Goal: Information Seeking & Learning: Learn about a topic

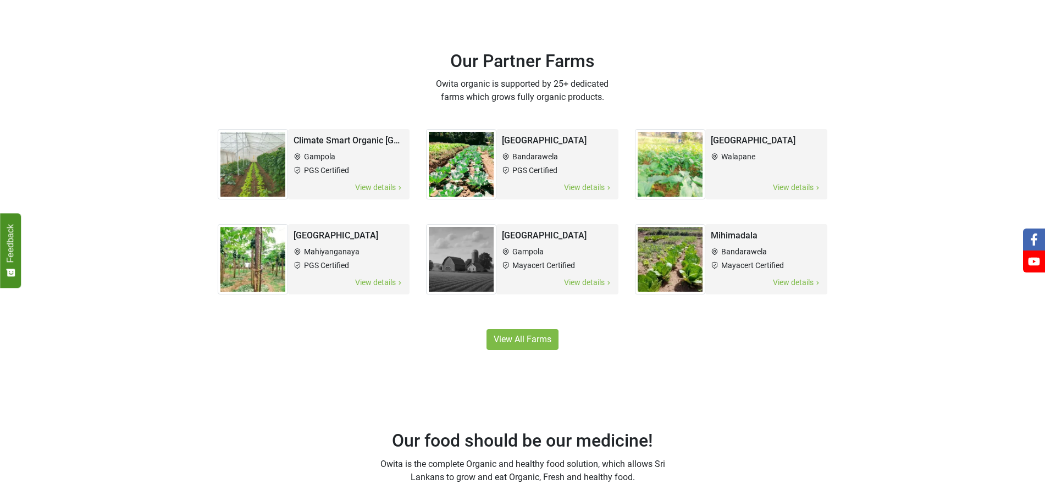
scroll to position [563, 0]
click at [529, 329] on link "View All Farms" at bounding box center [523, 339] width 72 height 21
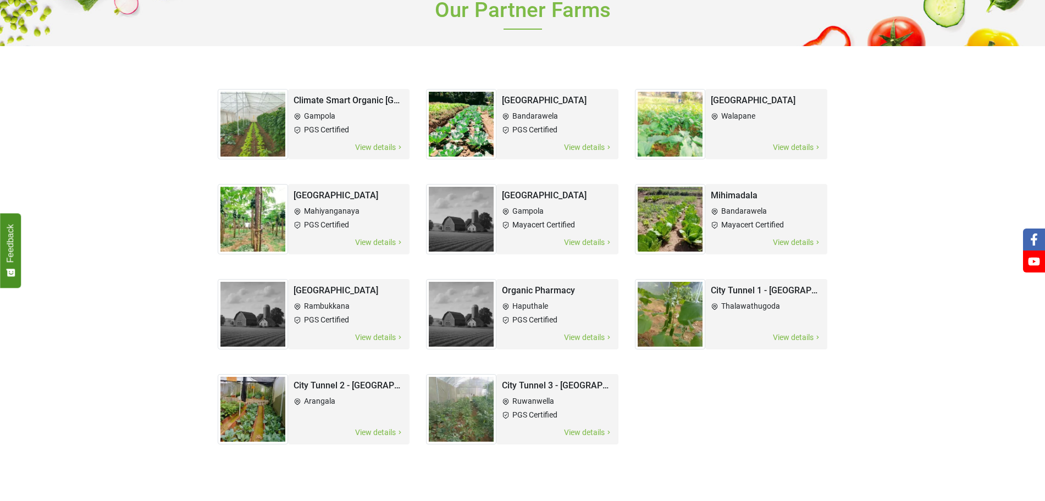
scroll to position [73, 0]
click at [393, 142] on span "View details" at bounding box center [379, 148] width 49 height 13
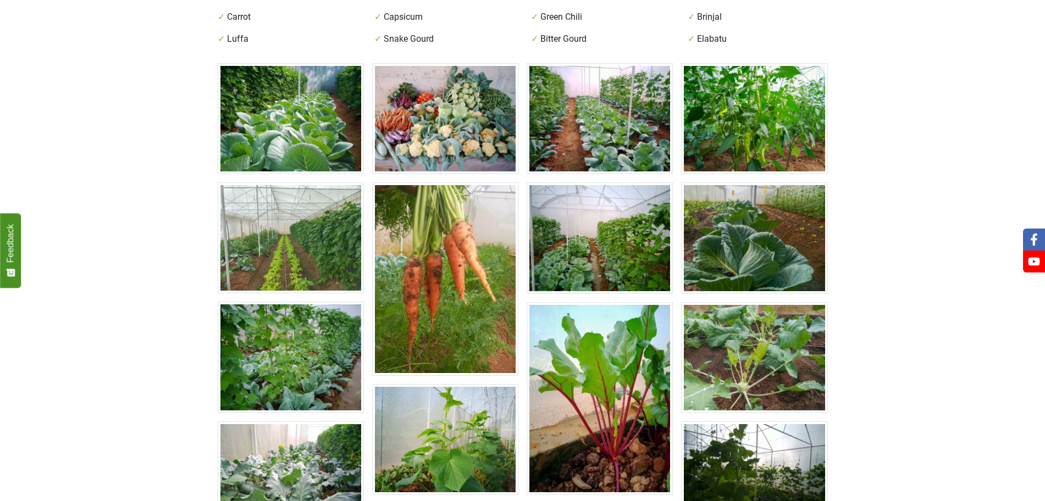
scroll to position [407, 0]
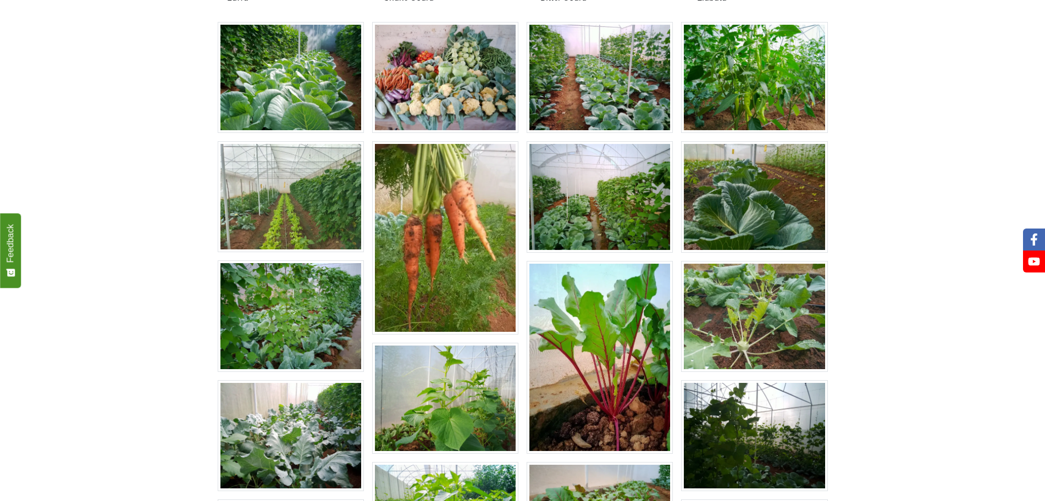
click at [622, 306] on img at bounding box center [600, 358] width 146 height 194
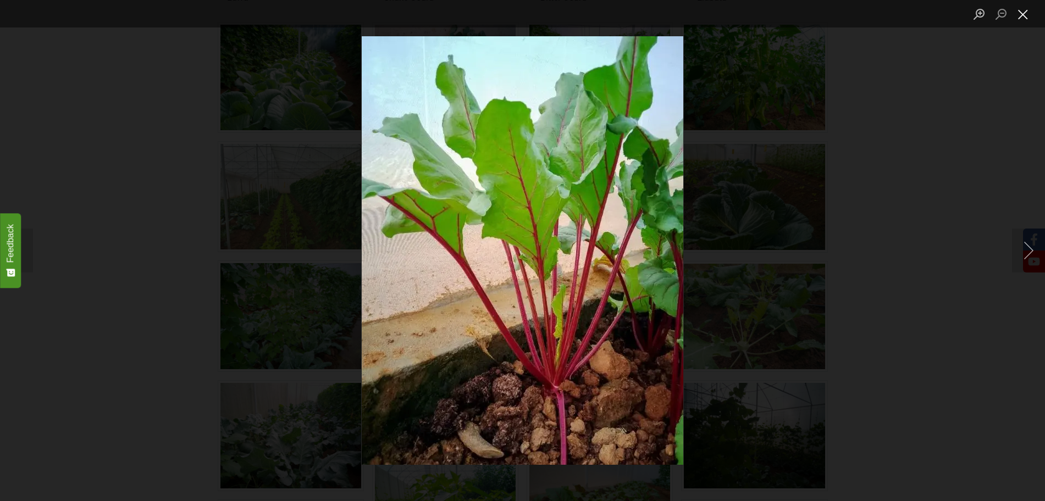
click at [1027, 14] on button "Close lightbox" at bounding box center [1023, 13] width 22 height 19
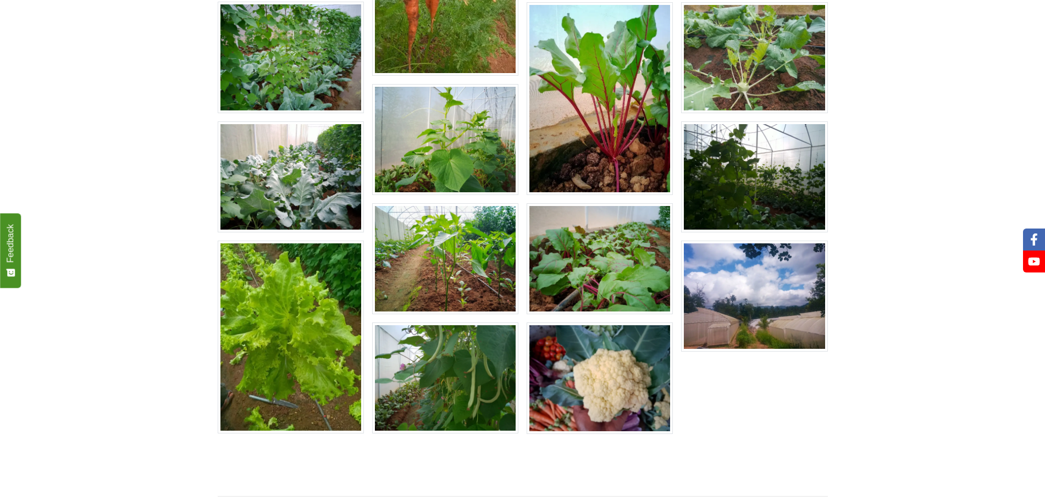
scroll to position [667, 0]
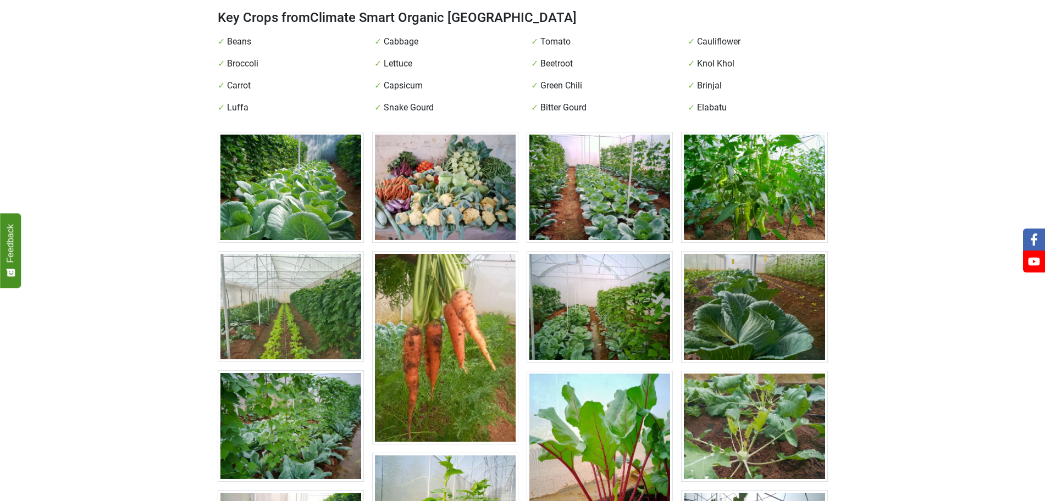
scroll to position [297, 0]
click at [176, 266] on main "Climate Smart Organic Agri Park Gampola PGS Certified 1 acre 3 farmer s Nestled…" at bounding box center [522, 296] width 1045 height 1082
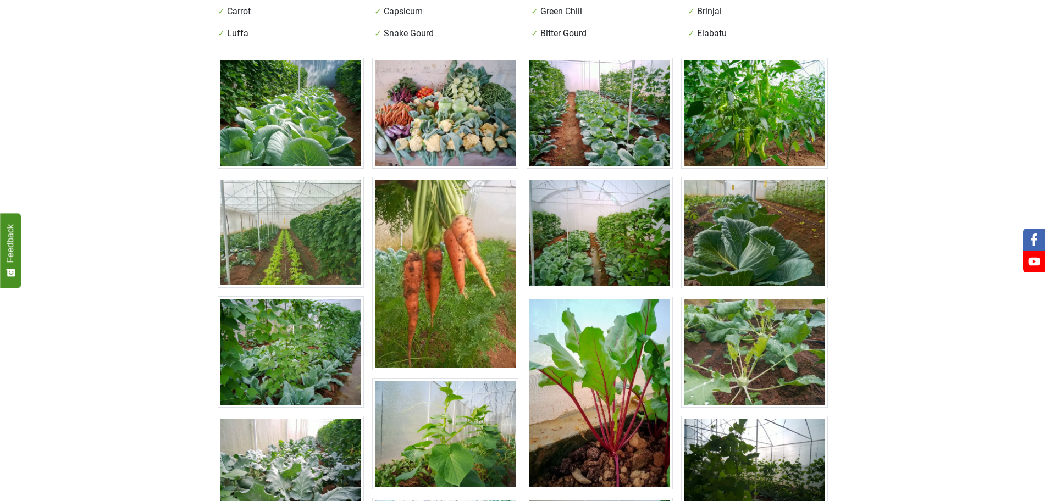
scroll to position [374, 0]
